Goal: Transaction & Acquisition: Purchase product/service

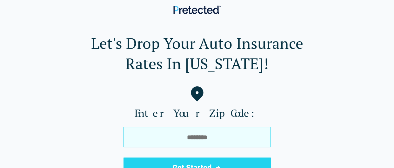
click at [140, 142] on input "tel" at bounding box center [196, 137] width 147 height 20
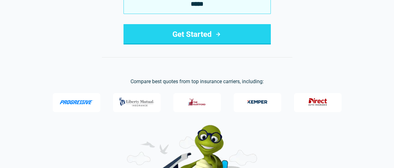
scroll to position [131, 0]
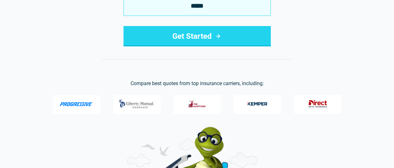
type input "*****"
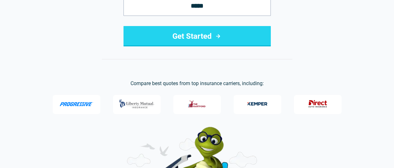
click at [180, 38] on button "Get Started" at bounding box center [196, 36] width 147 height 20
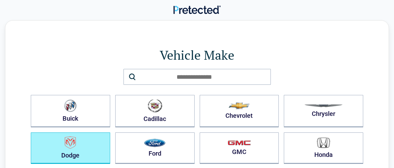
click at [87, 138] on button "Dodge" at bounding box center [70, 147] width 79 height 31
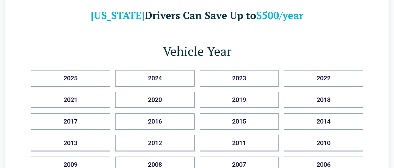
scroll to position [38, 0]
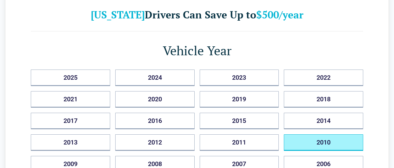
click at [301, 141] on button "2010" at bounding box center [323, 142] width 79 height 17
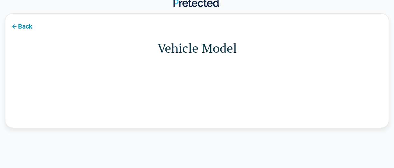
scroll to position [0, 0]
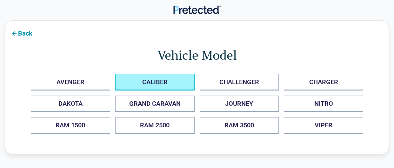
click at [180, 85] on button "CALIBER" at bounding box center [154, 82] width 79 height 17
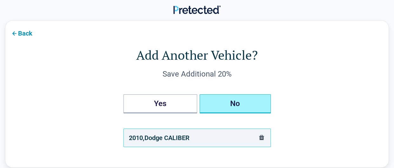
click at [236, 102] on button "No" at bounding box center [235, 103] width 71 height 19
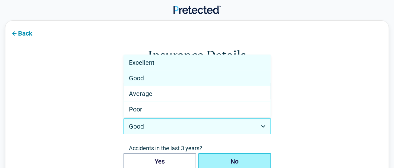
select select "*********"
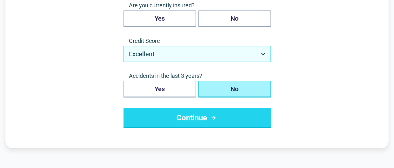
scroll to position [73, 0]
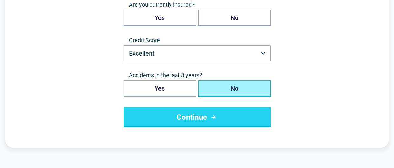
click at [167, 116] on button "Continue" at bounding box center [196, 117] width 147 height 20
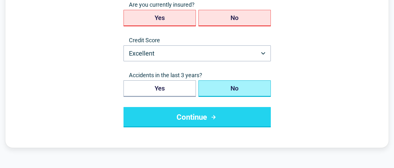
click at [167, 116] on button "Continue" at bounding box center [196, 117] width 147 height 20
click at [154, 15] on button "Yes" at bounding box center [159, 18] width 72 height 17
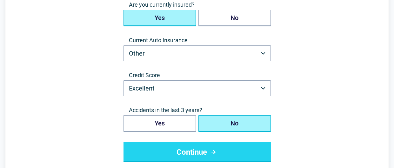
click at [178, 152] on button "Continue" at bounding box center [196, 152] width 147 height 20
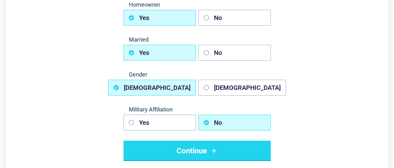
scroll to position [0, 0]
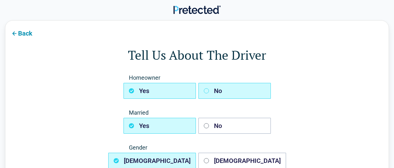
click at [216, 90] on button "No" at bounding box center [234, 91] width 72 height 16
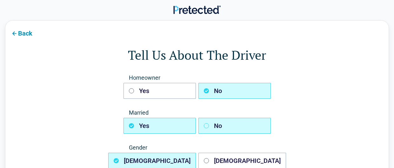
click at [213, 125] on button "No" at bounding box center [234, 126] width 72 height 16
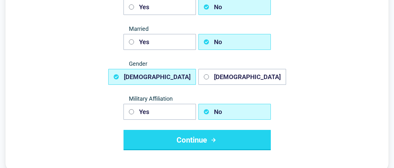
scroll to position [101, 0]
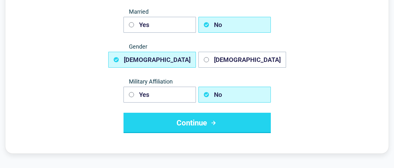
click at [178, 118] on button "Continue" at bounding box center [196, 123] width 147 height 20
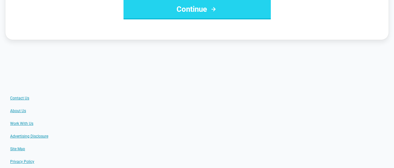
scroll to position [0, 0]
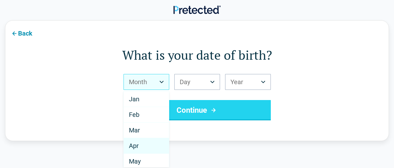
select select "*"
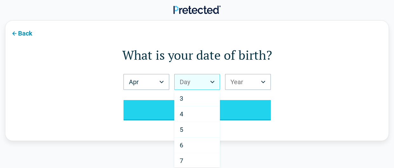
scroll to position [71, 0]
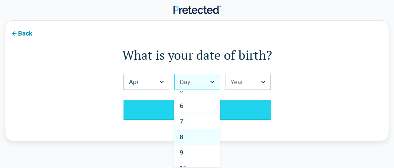
select select "*"
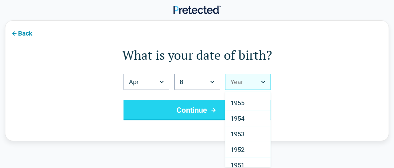
scroll to position [810, 0]
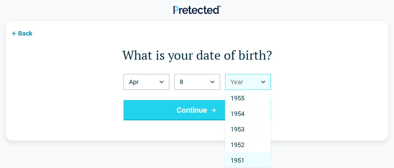
select select "****"
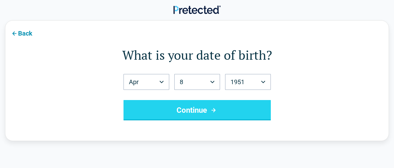
click at [184, 111] on button "Continue" at bounding box center [196, 110] width 147 height 20
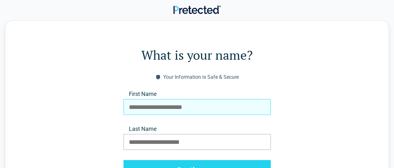
click at [150, 104] on input "First Name" at bounding box center [196, 107] width 147 height 16
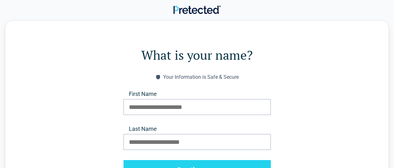
click at [285, 138] on form "What is your name? Your Information is Safe & Secure First Name Last Name Conti…" at bounding box center [197, 113] width 332 height 134
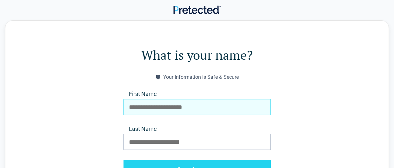
click at [137, 108] on input "First Name" at bounding box center [196, 107] width 147 height 16
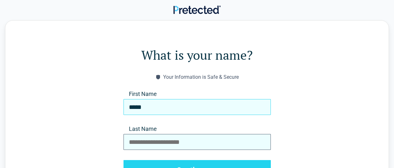
type input "*****"
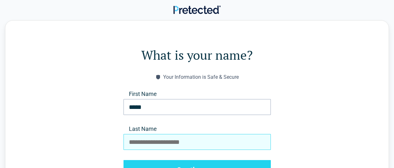
click at [133, 141] on input "Last Name" at bounding box center [196, 142] width 147 height 16
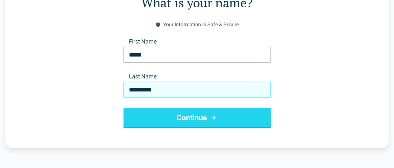
scroll to position [60, 0]
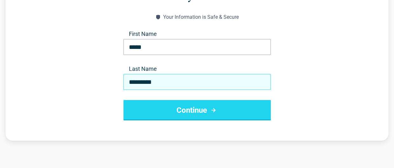
type input "*********"
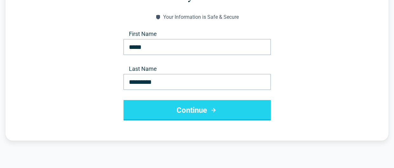
click at [185, 106] on button "Continue" at bounding box center [196, 110] width 147 height 20
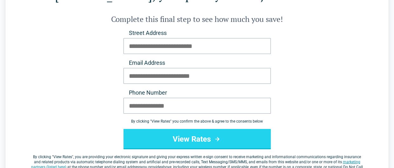
scroll to position [0, 0]
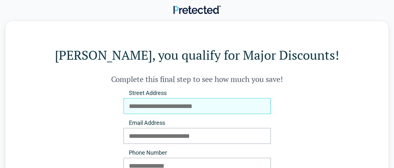
click at [130, 104] on input "Street Address" at bounding box center [196, 106] width 147 height 16
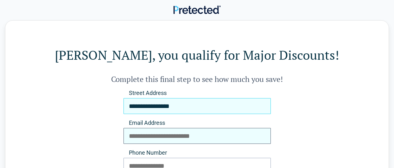
type input "**********"
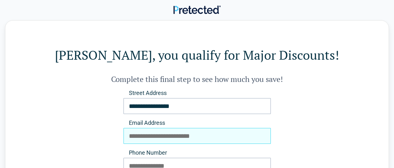
click at [130, 133] on input "Email Address" at bounding box center [196, 136] width 147 height 16
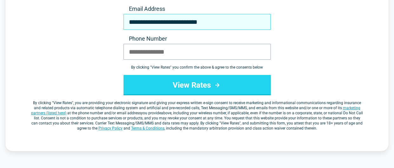
scroll to position [118, 0]
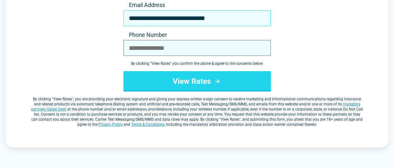
type input "**********"
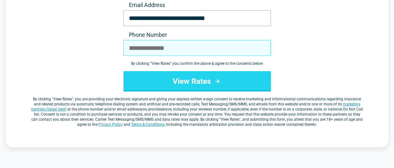
click at [132, 45] on input "Phone Number" at bounding box center [196, 48] width 147 height 16
type input "**********"
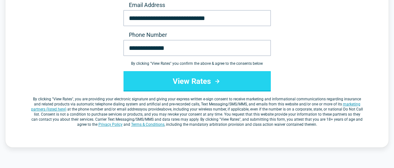
click at [141, 78] on button "View Rates" at bounding box center [196, 81] width 147 height 20
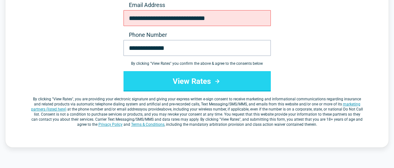
click at [141, 78] on button "View Rates" at bounding box center [196, 81] width 147 height 20
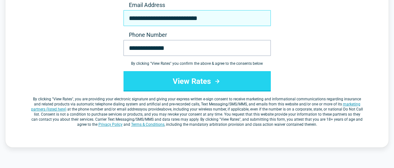
type input "**********"
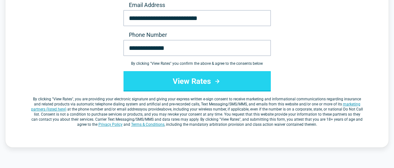
click at [171, 81] on button "View Rates" at bounding box center [196, 81] width 147 height 20
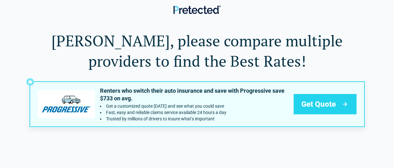
click at [314, 104] on span "Get Quote" at bounding box center [318, 104] width 35 height 10
